Goal: Task Accomplishment & Management: Use online tool/utility

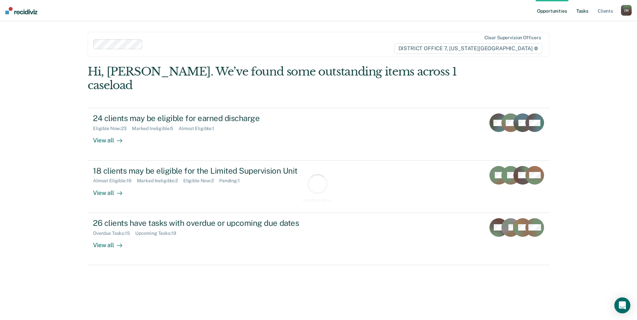
click at [580, 12] on link "Tasks" at bounding box center [582, 10] width 15 height 21
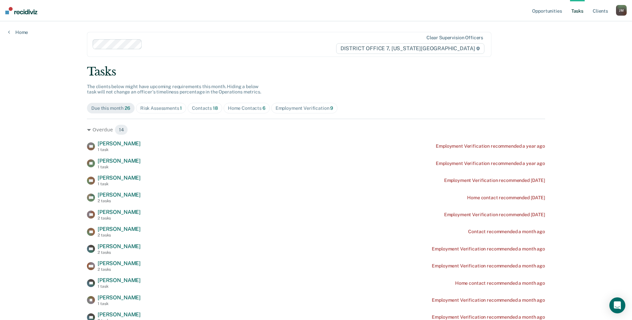
click at [233, 109] on div "Home Contacts 6" at bounding box center [247, 109] width 38 height 6
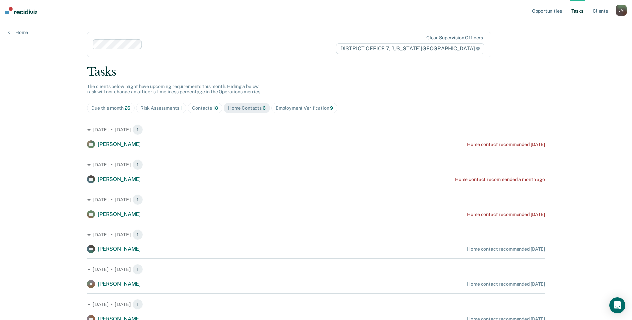
scroll to position [30, 0]
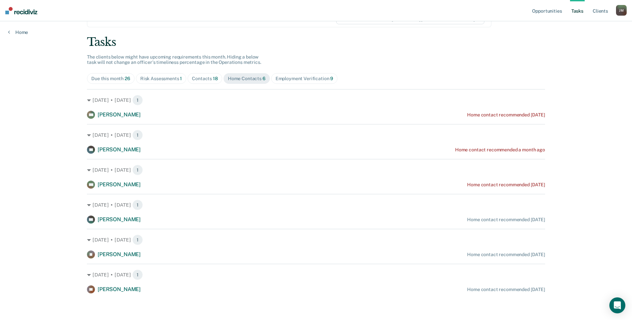
click at [201, 78] on div "Contacts 18" at bounding box center [205, 79] width 26 height 6
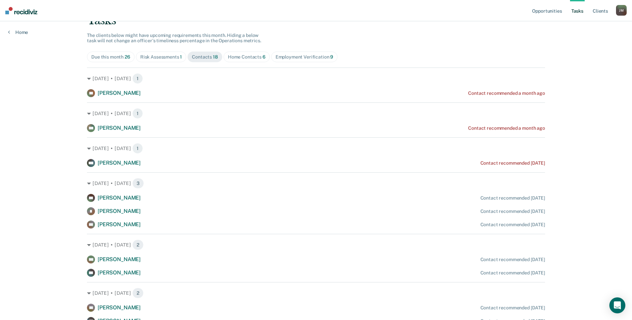
scroll to position [0, 0]
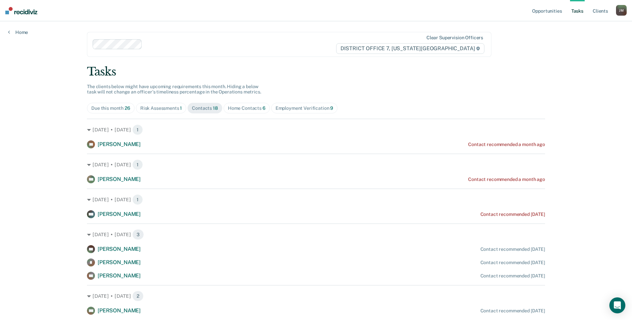
click at [157, 109] on div "Risk Assessments 1" at bounding box center [161, 109] width 42 height 6
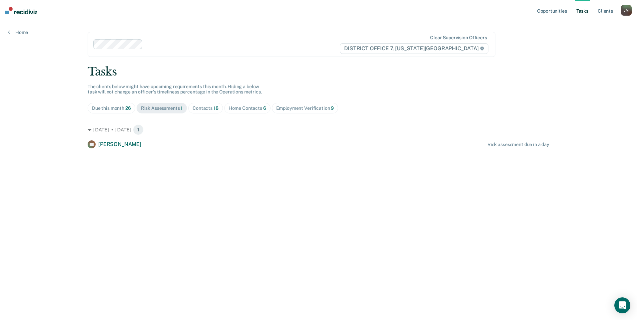
click at [228, 110] on div "Home Contacts 6" at bounding box center [247, 109] width 38 height 6
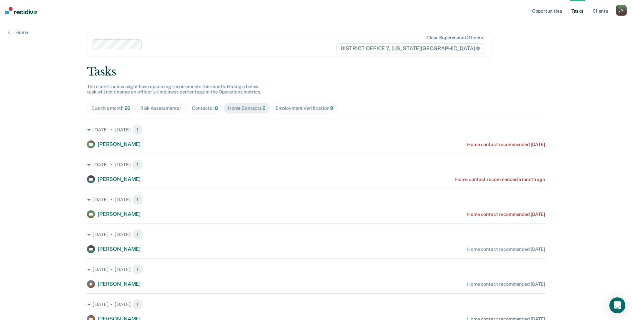
click at [215, 110] on span "18" at bounding box center [215, 108] width 5 height 5
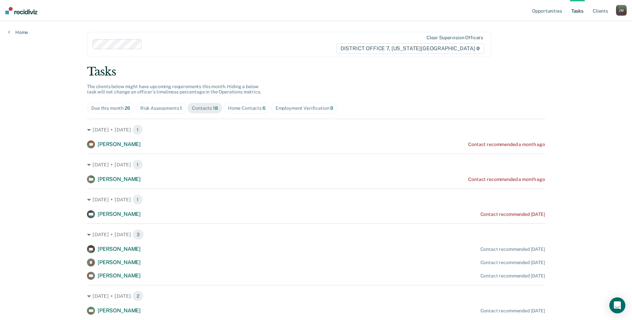
click at [236, 106] on div "Home Contacts 6" at bounding box center [247, 109] width 38 height 6
